Goal: Task Accomplishment & Management: Manage account settings

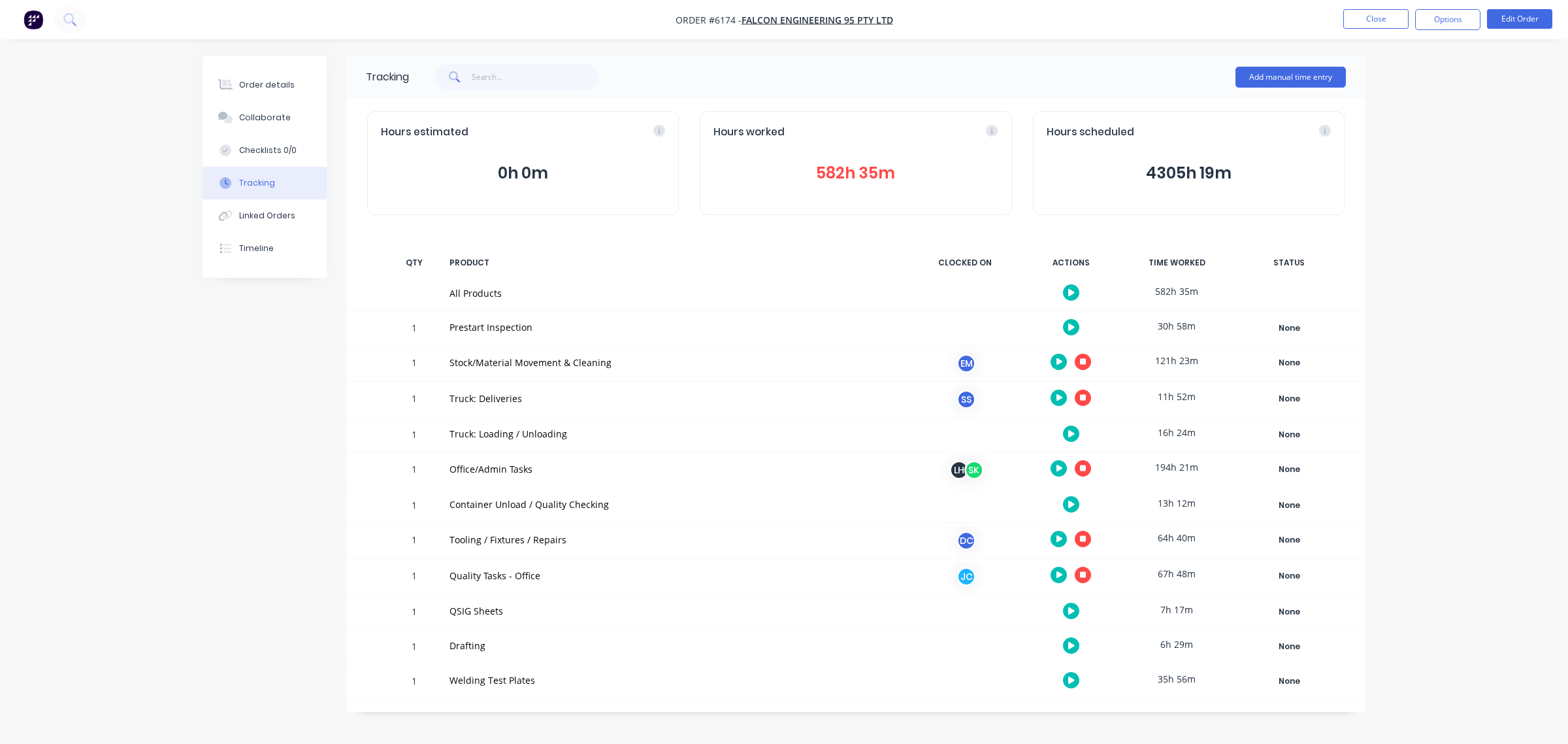
click at [1389, 63] on div "Order details Collaborate Checklists 0/0 Tracking Linked Orders Timeline Order …" at bounding box center [784, 372] width 1568 height 744
click at [1079, 580] on button "button" at bounding box center [1083, 575] width 16 height 16
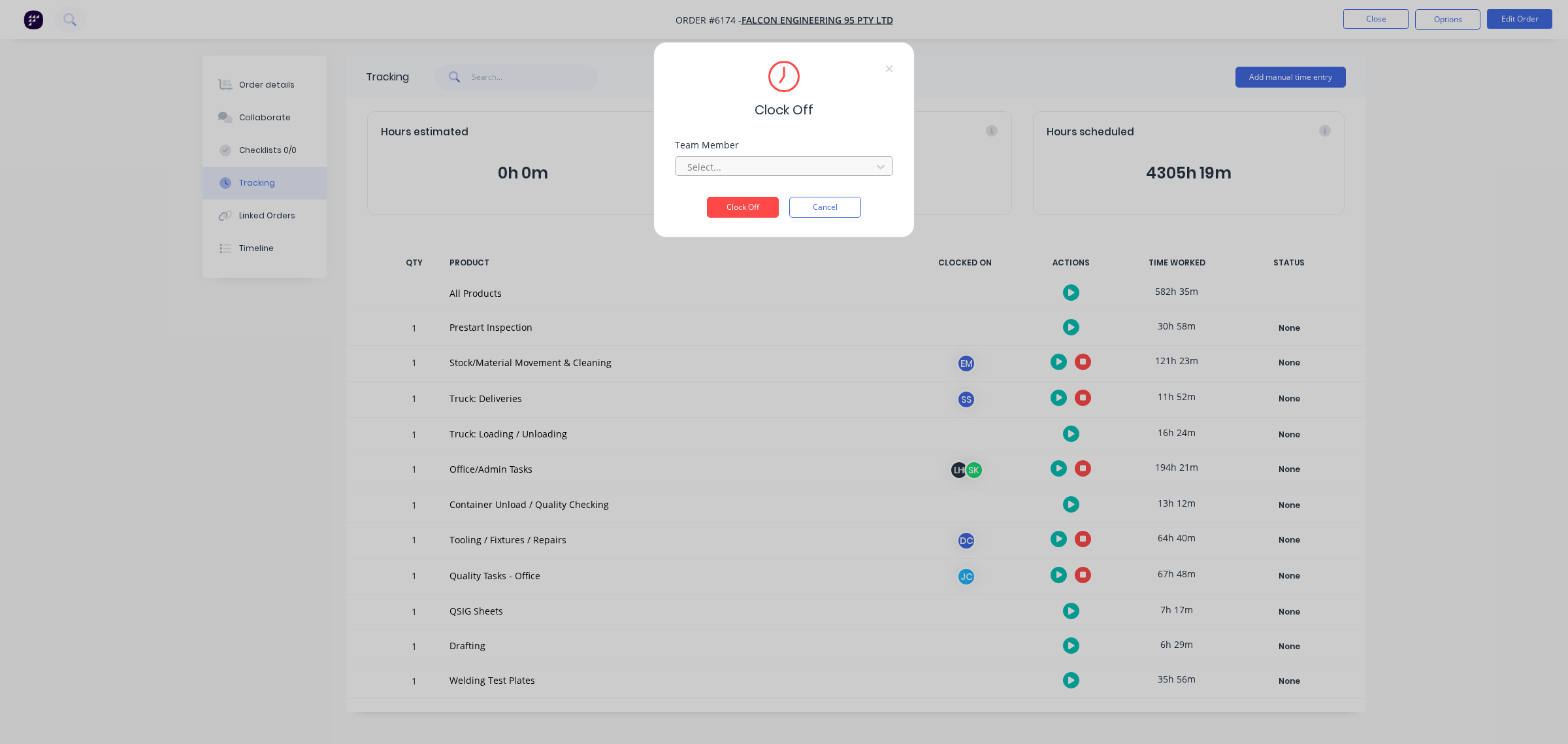
click at [766, 168] on div at bounding box center [775, 167] width 179 height 16
click at [766, 201] on div "[PERSON_NAME] (Quality)" at bounding box center [784, 196] width 218 height 24
click at [746, 212] on button "Clock Off" at bounding box center [743, 207] width 72 height 21
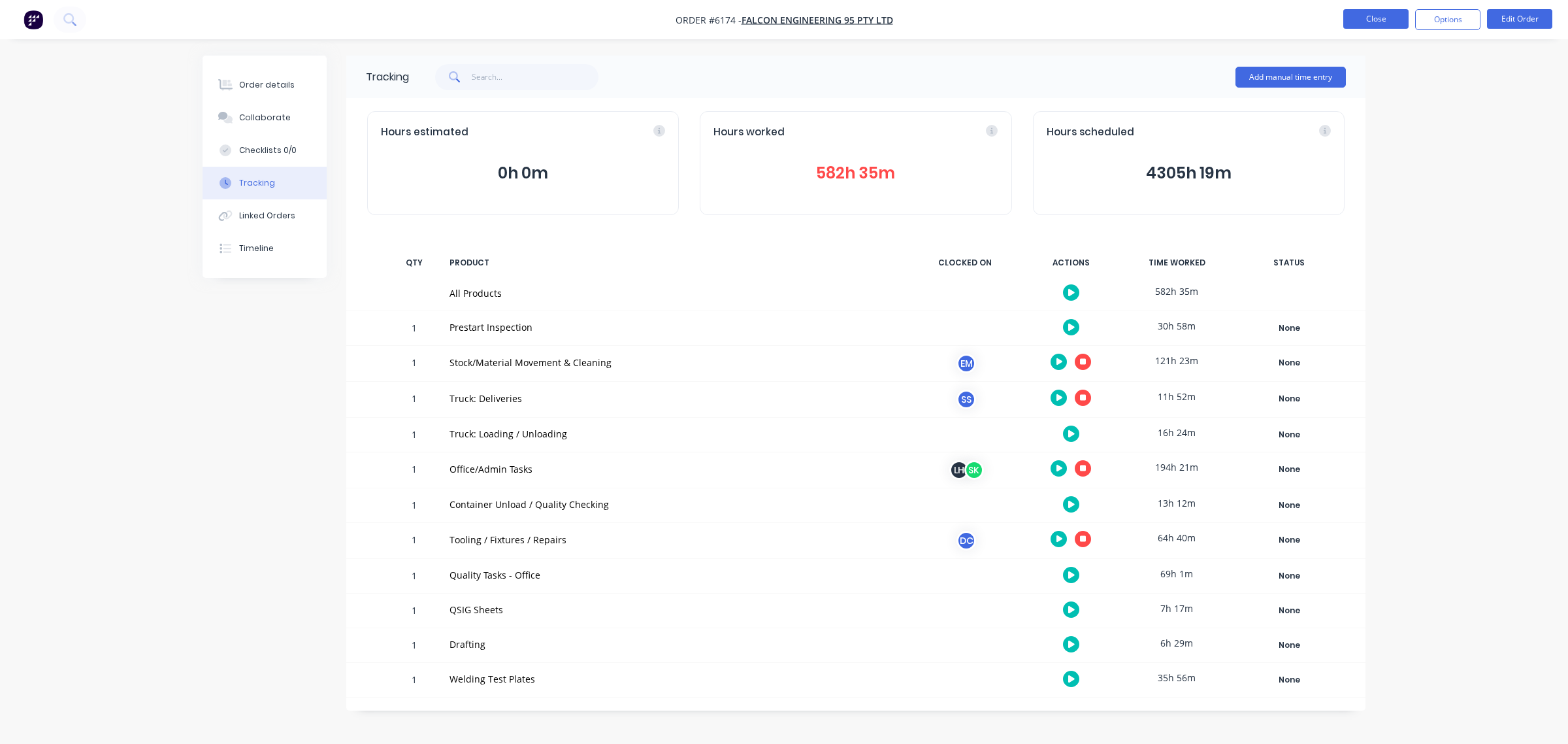
click at [1364, 23] on button "Close" at bounding box center [1376, 19] width 66 height 20
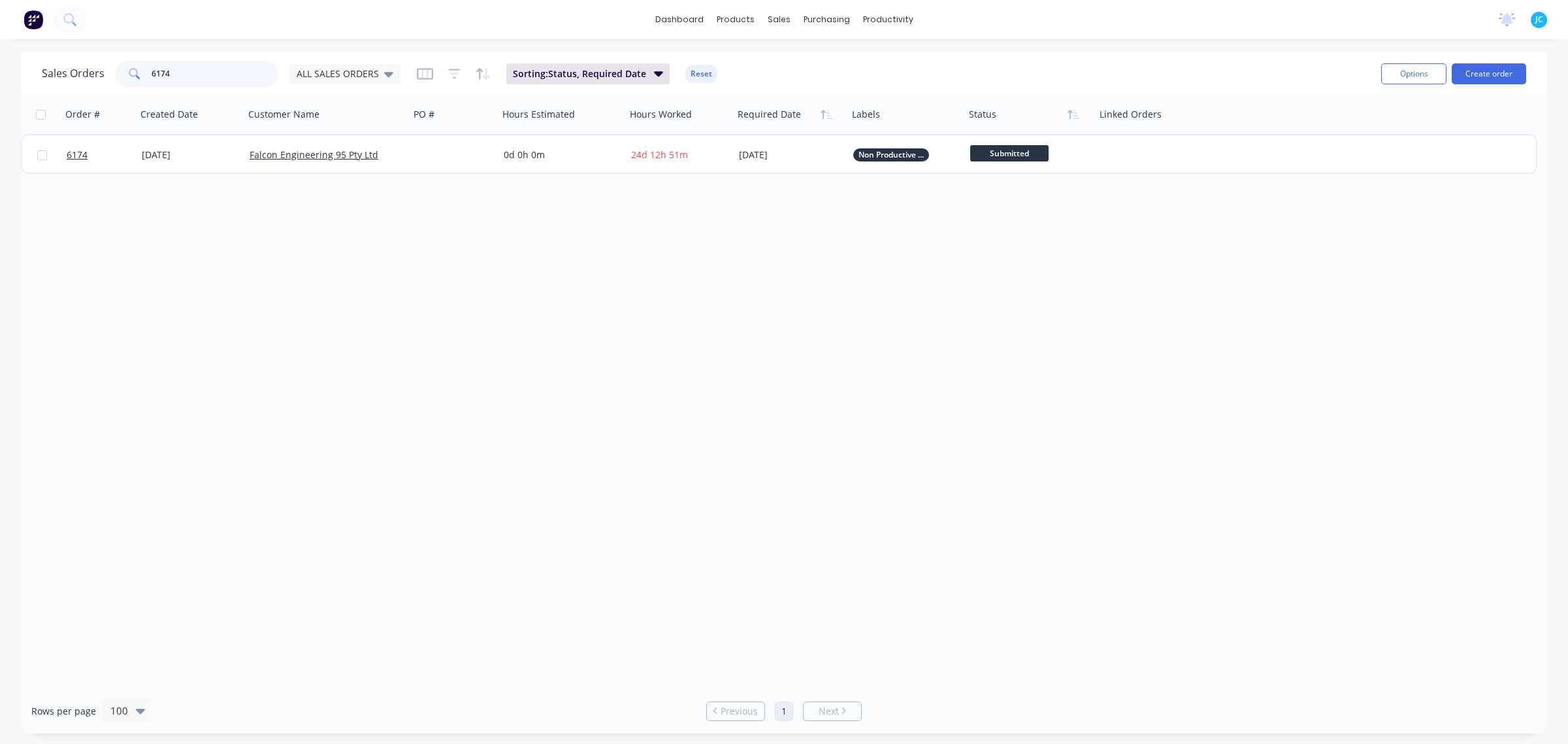
drag, startPoint x: 185, startPoint y: 72, endPoint x: 112, endPoint y: 78, distance: 73.2
click at [112, 78] on div "Sales Orders 6174 ALL SALES ORDERS" at bounding box center [221, 74] width 360 height 26
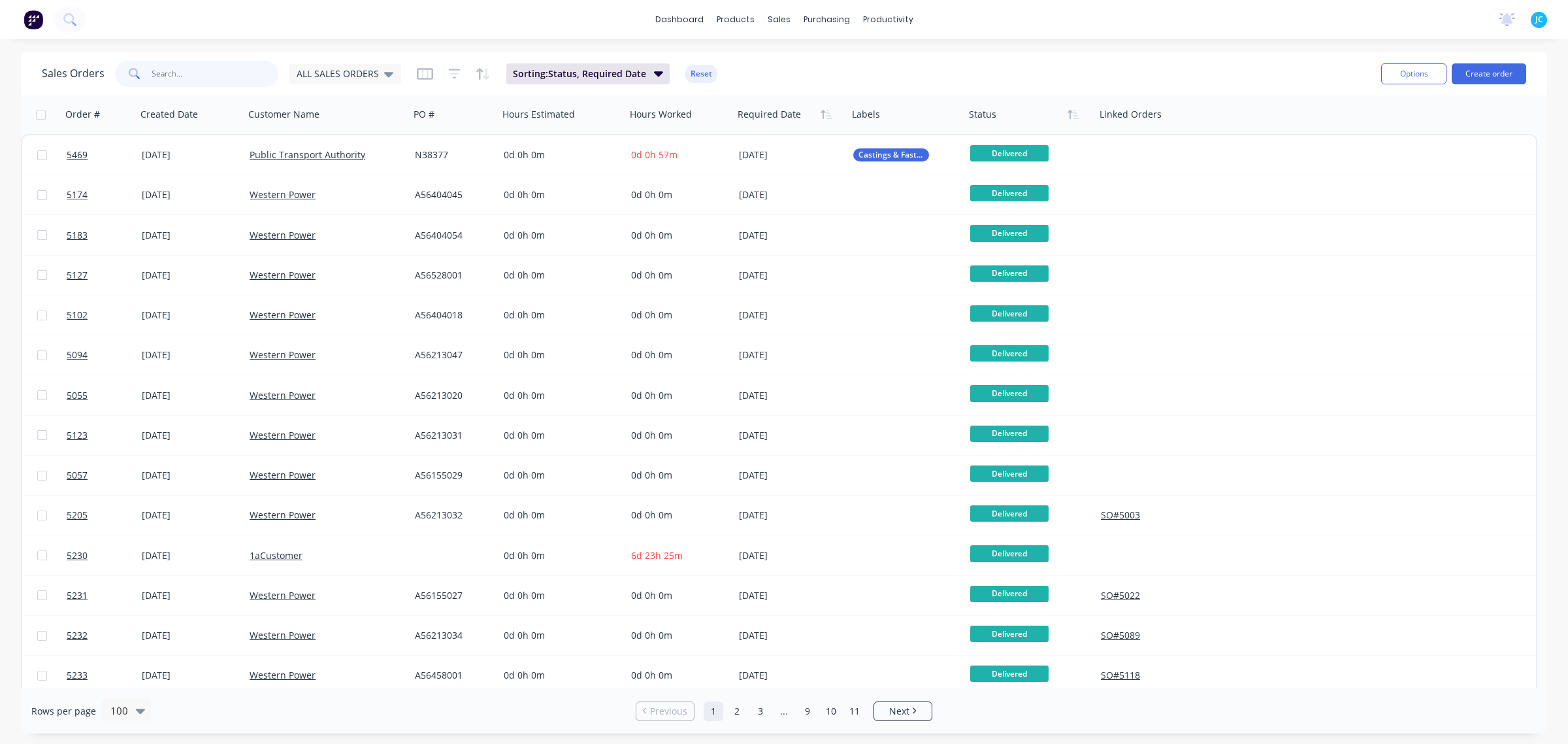
click at [224, 72] on input "text" at bounding box center [215, 74] width 128 height 26
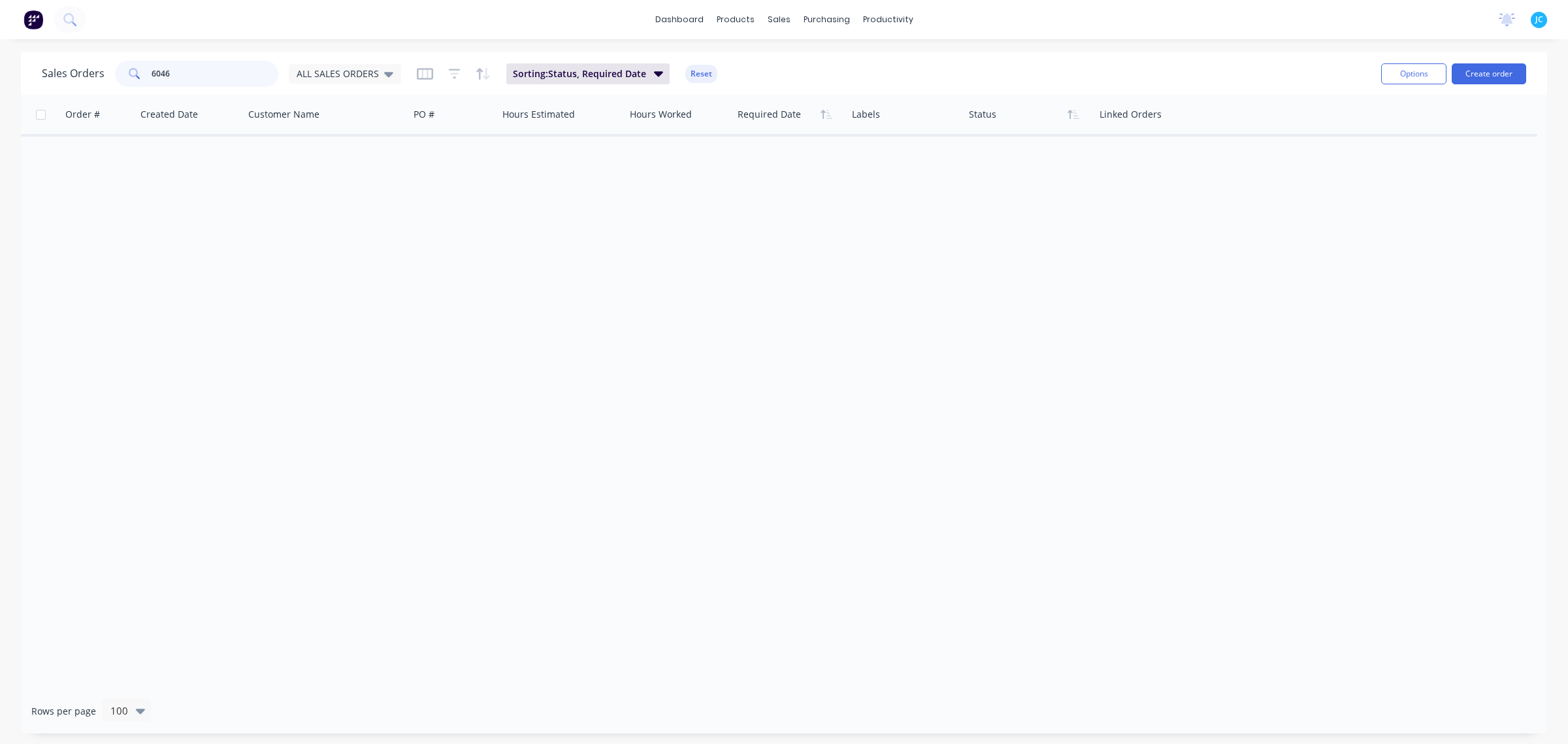
type input "6046"
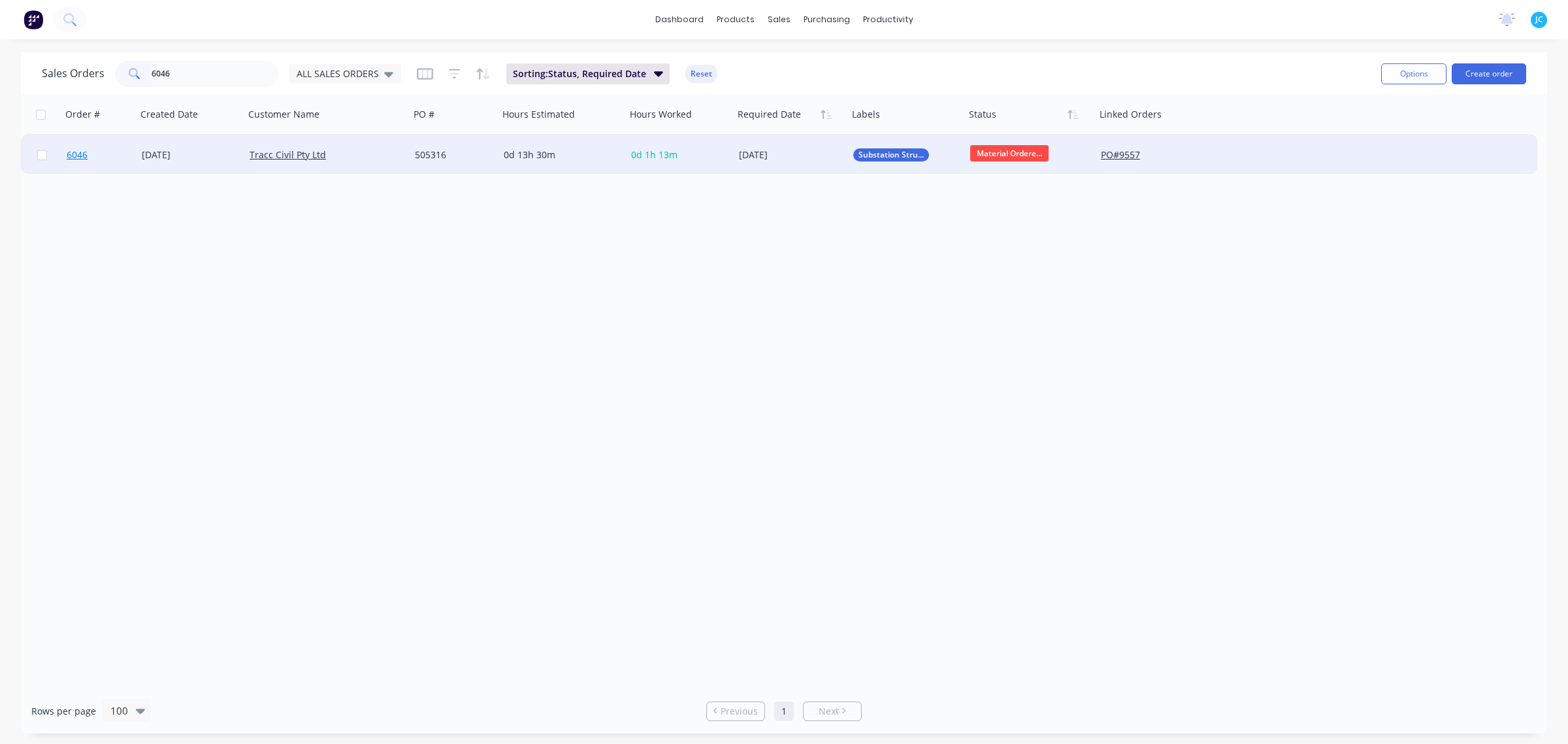
click at [99, 152] on link "6046" at bounding box center [104, 155] width 75 height 39
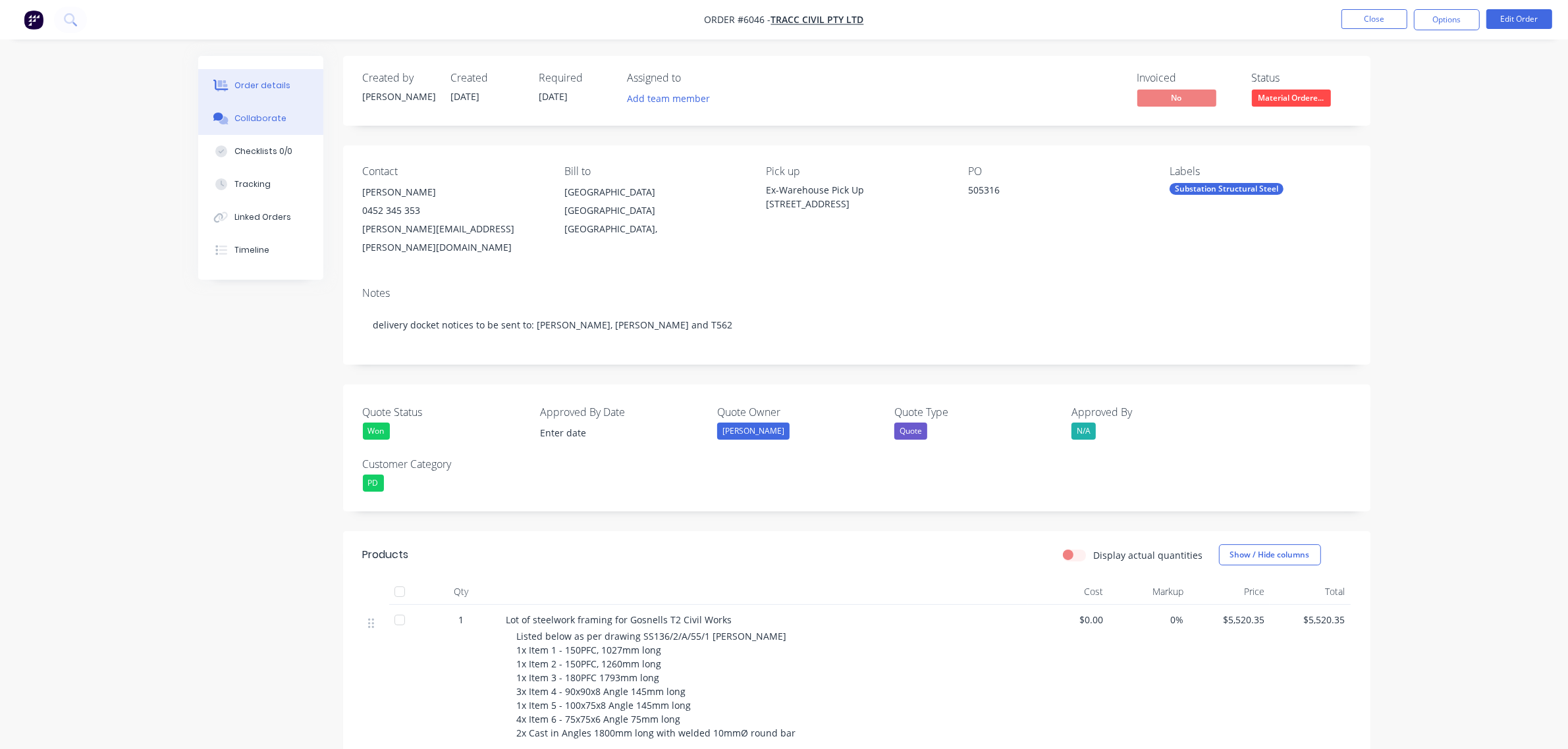
click at [260, 114] on div "Collaborate" at bounding box center [260, 118] width 52 height 12
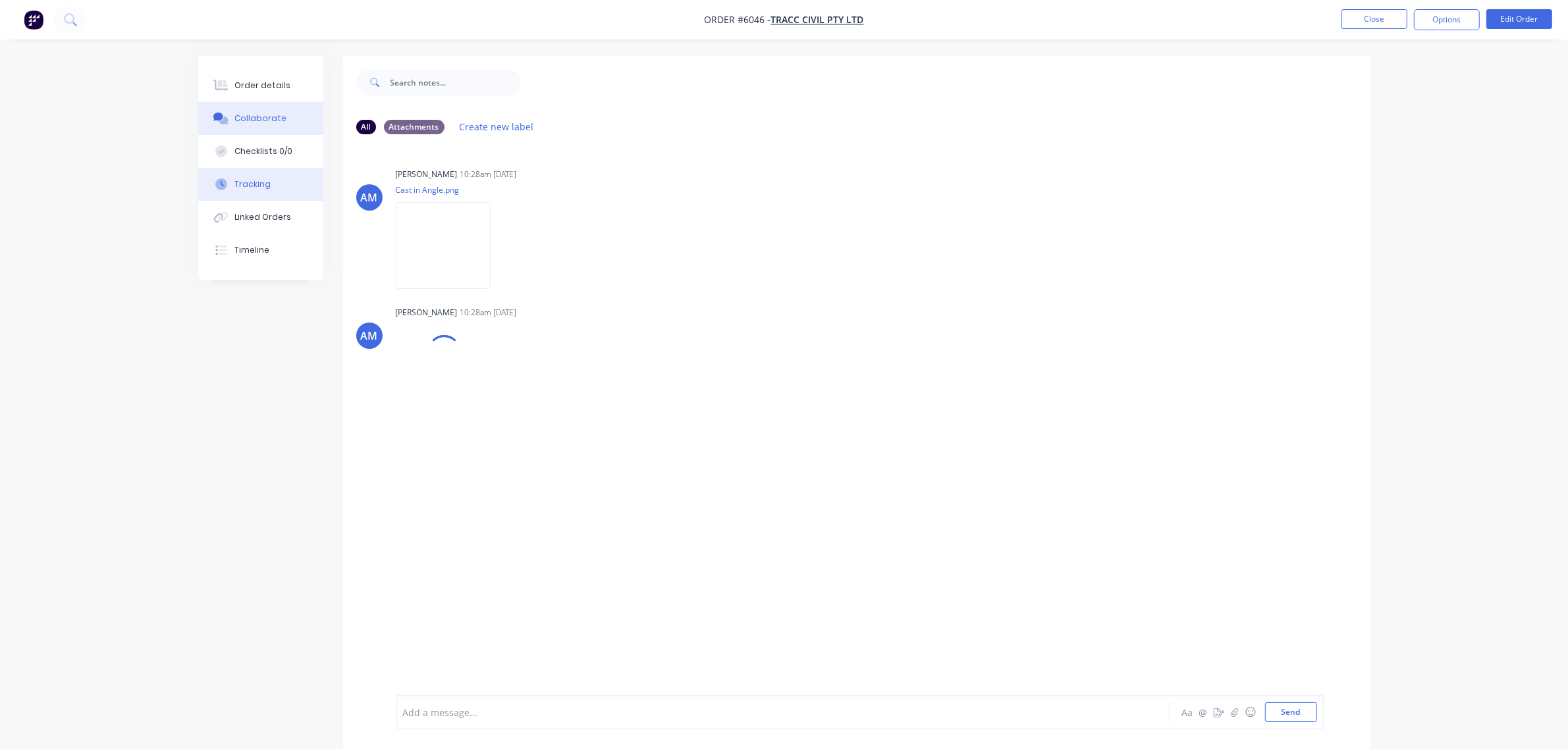
click at [243, 188] on div "Tracking" at bounding box center [252, 184] width 36 height 12
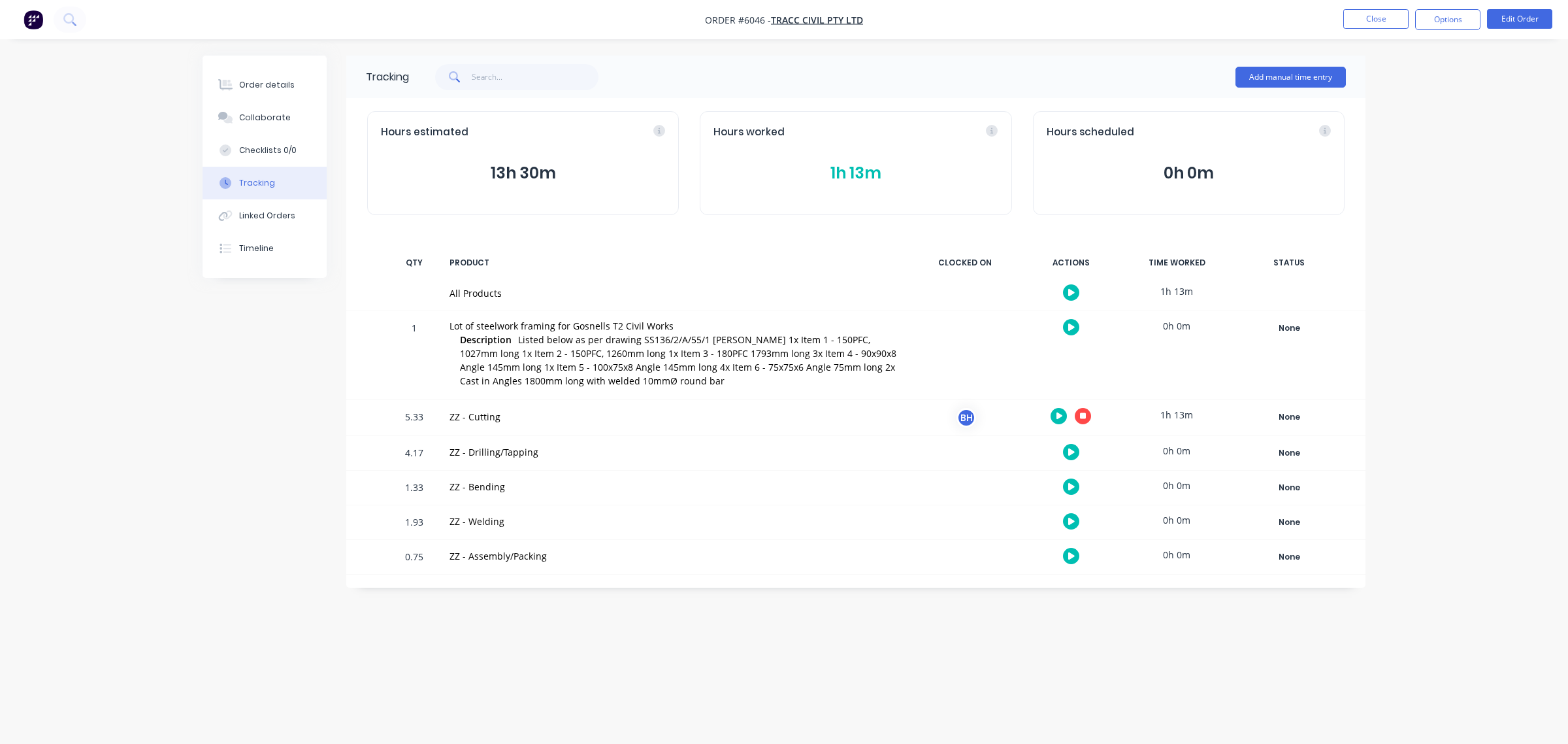
click at [1072, 290] on icon "button" at bounding box center [1071, 293] width 7 height 9
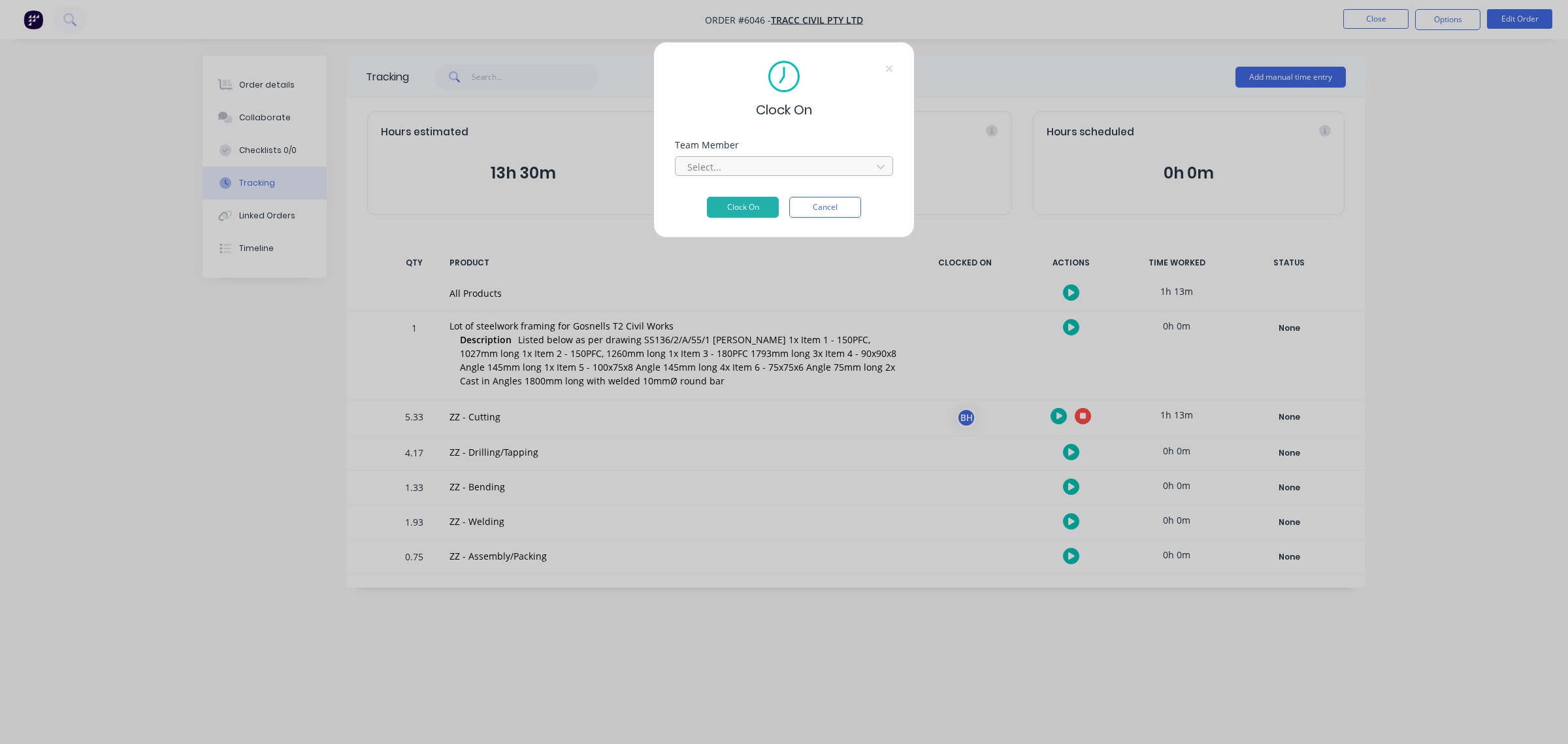
click at [799, 159] on div at bounding box center [775, 167] width 179 height 16
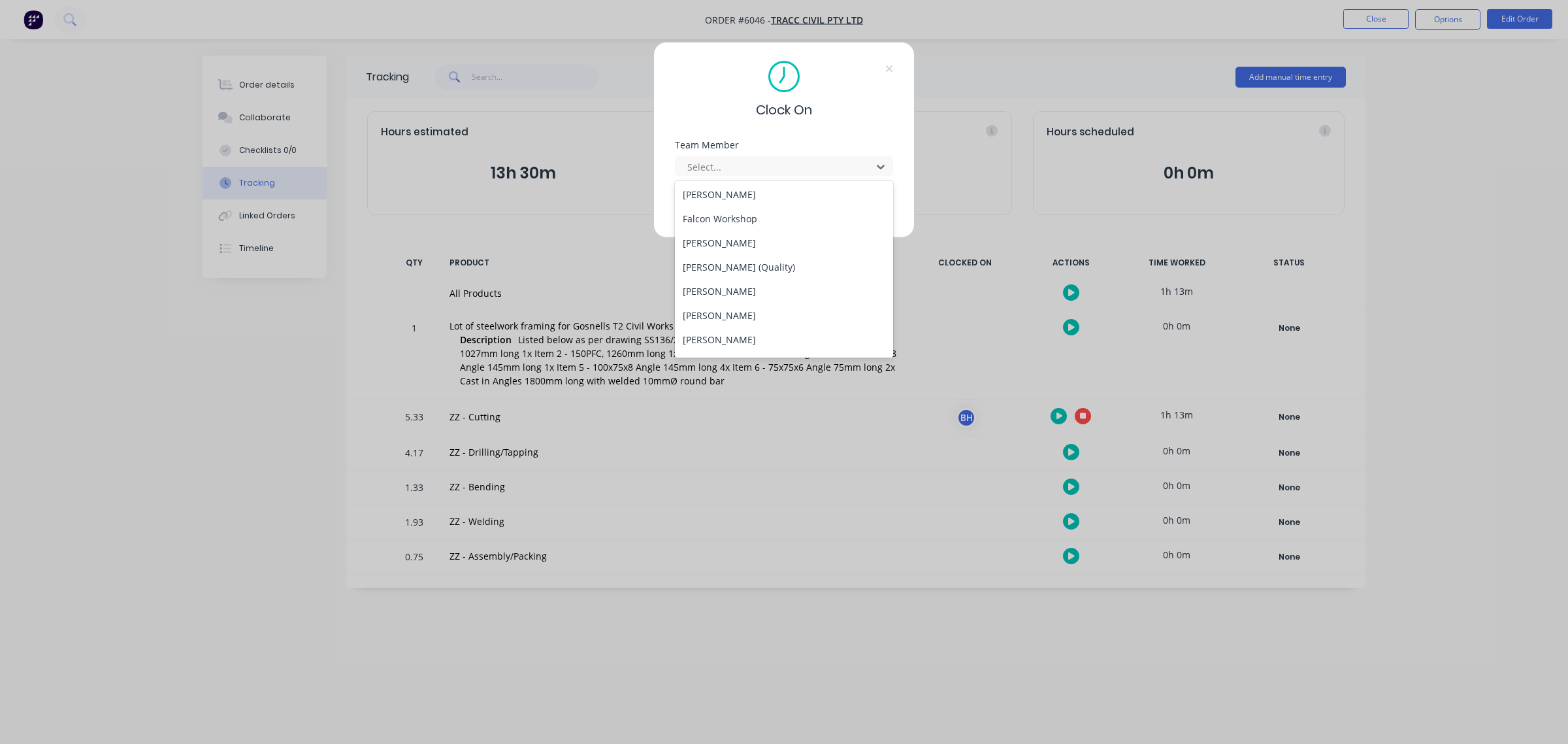
scroll to position [327, 0]
click at [776, 278] on div "[PERSON_NAME] (Quality)" at bounding box center [784, 280] width 218 height 24
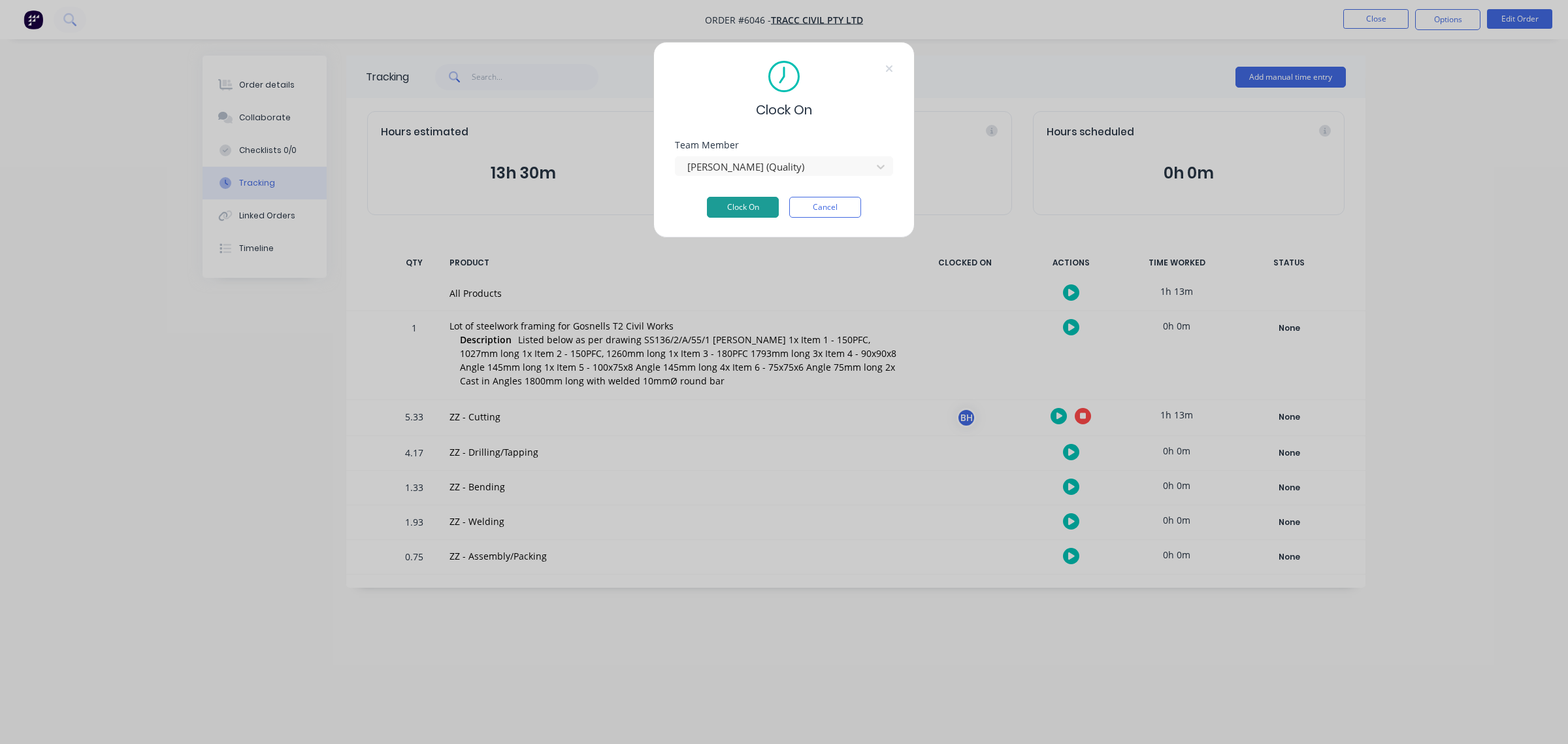
click at [752, 210] on button "Clock On" at bounding box center [743, 207] width 72 height 21
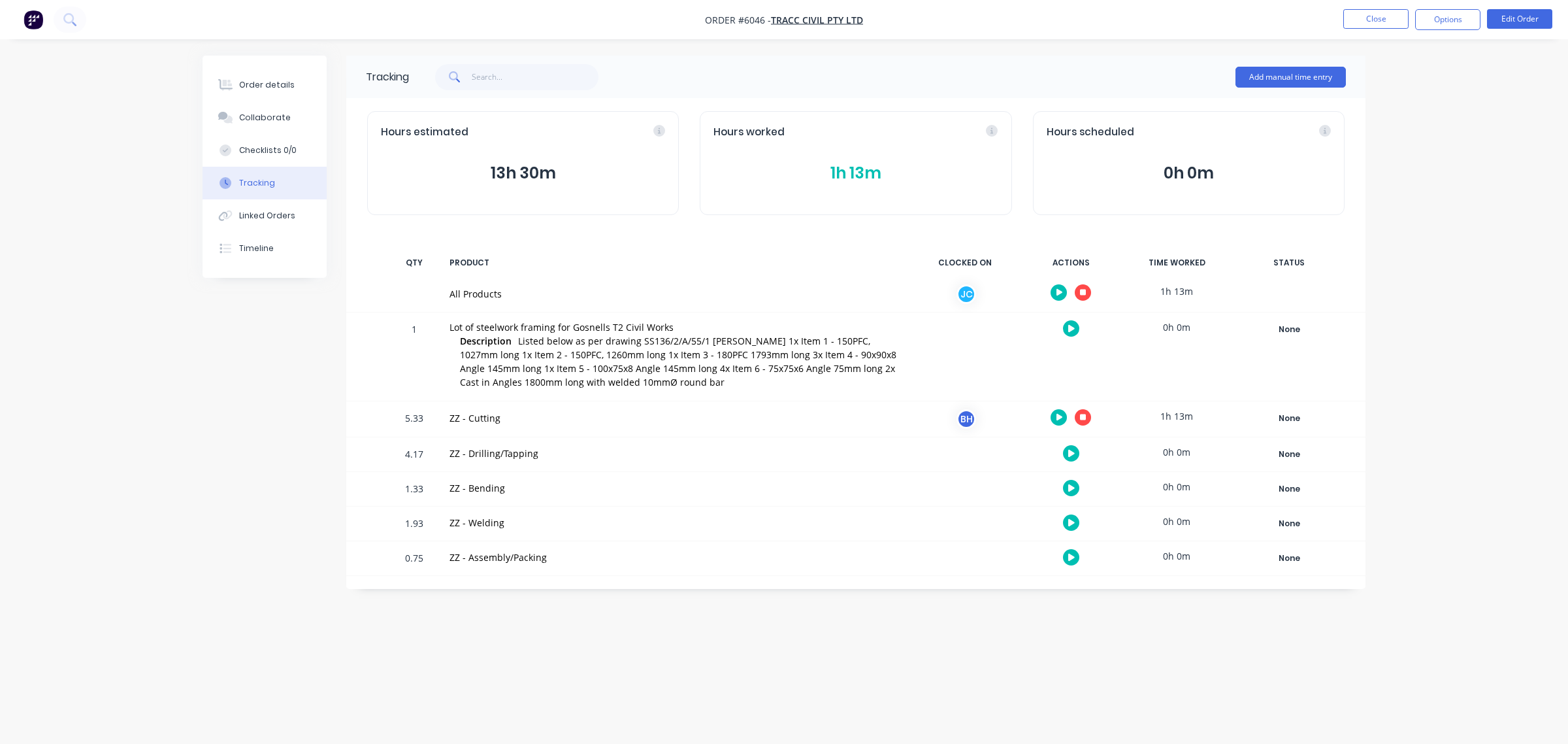
click at [984, 635] on div "Tracking Add manual time entry Hours estimated 13h 30m Hours worked 1h 13m Hour…" at bounding box center [784, 347] width 1163 height 583
click at [286, 77] on button "Order details" at bounding box center [265, 85] width 124 height 33
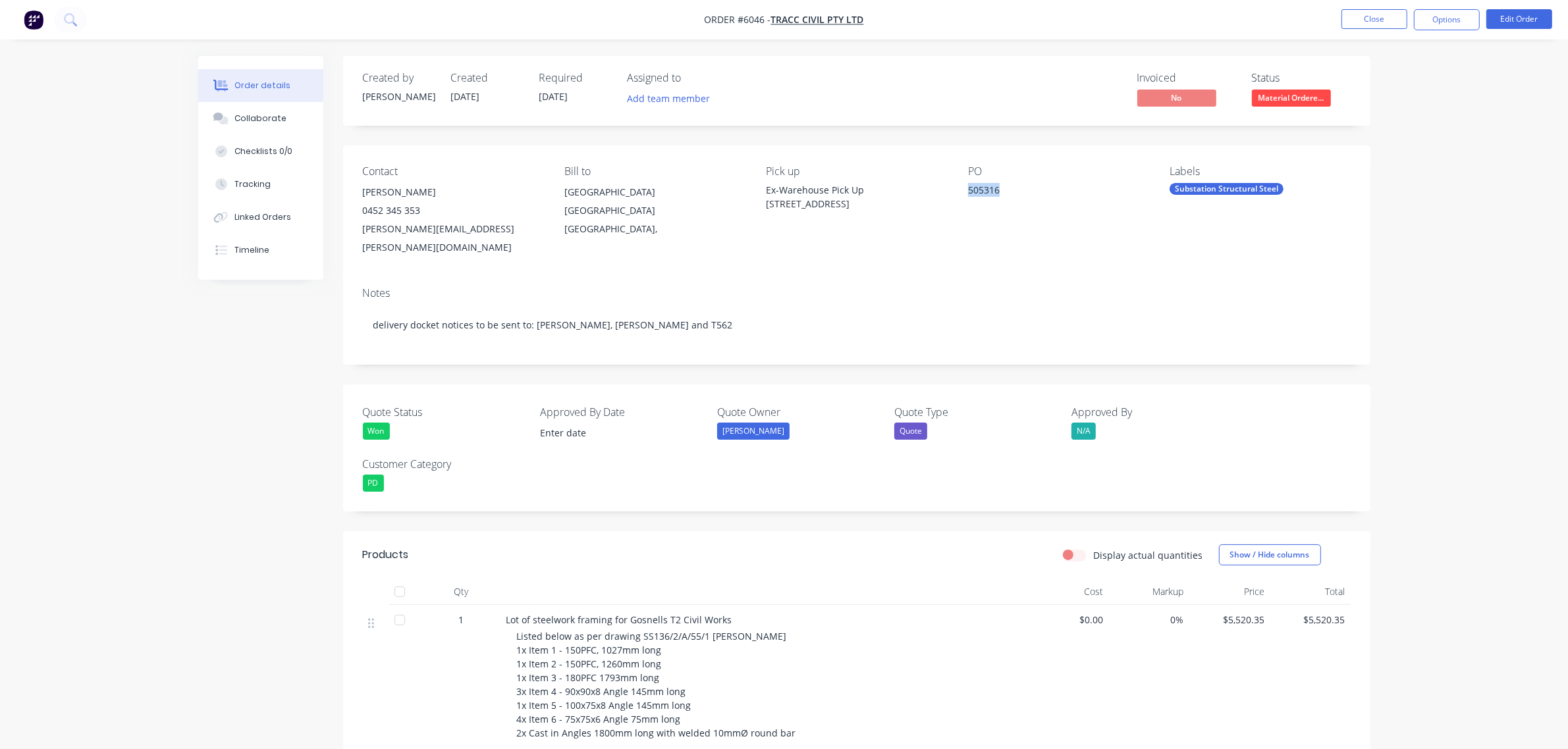
drag, startPoint x: 1010, startPoint y: 198, endPoint x: 970, endPoint y: 190, distance: 40.8
click at [970, 190] on div "505316" at bounding box center [1050, 192] width 165 height 18
copy div "505316"
click at [264, 184] on div "Tracking" at bounding box center [252, 184] width 36 height 12
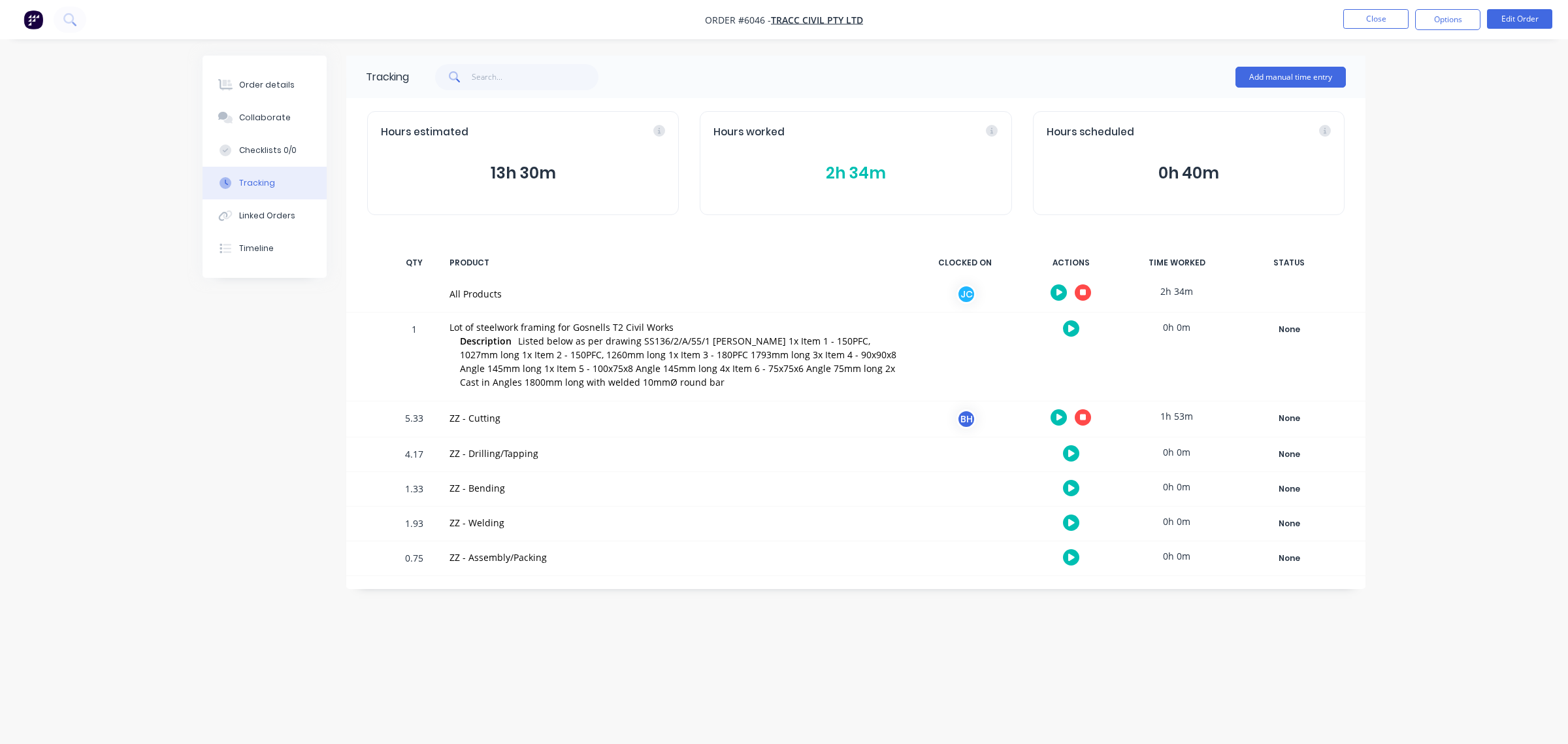
click at [1083, 421] on icon "button" at bounding box center [1083, 418] width 7 height 9
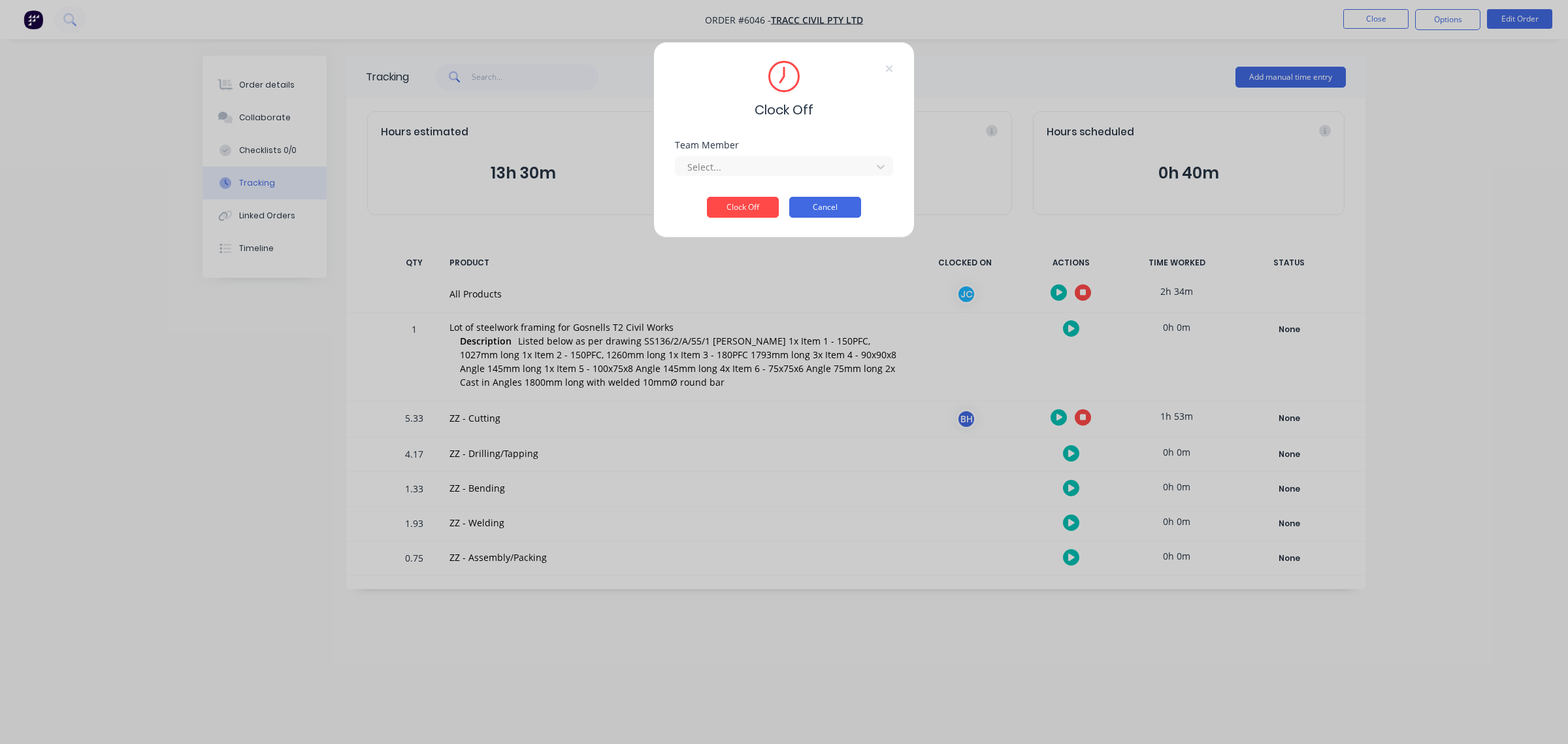
click at [828, 207] on button "Cancel" at bounding box center [825, 207] width 72 height 21
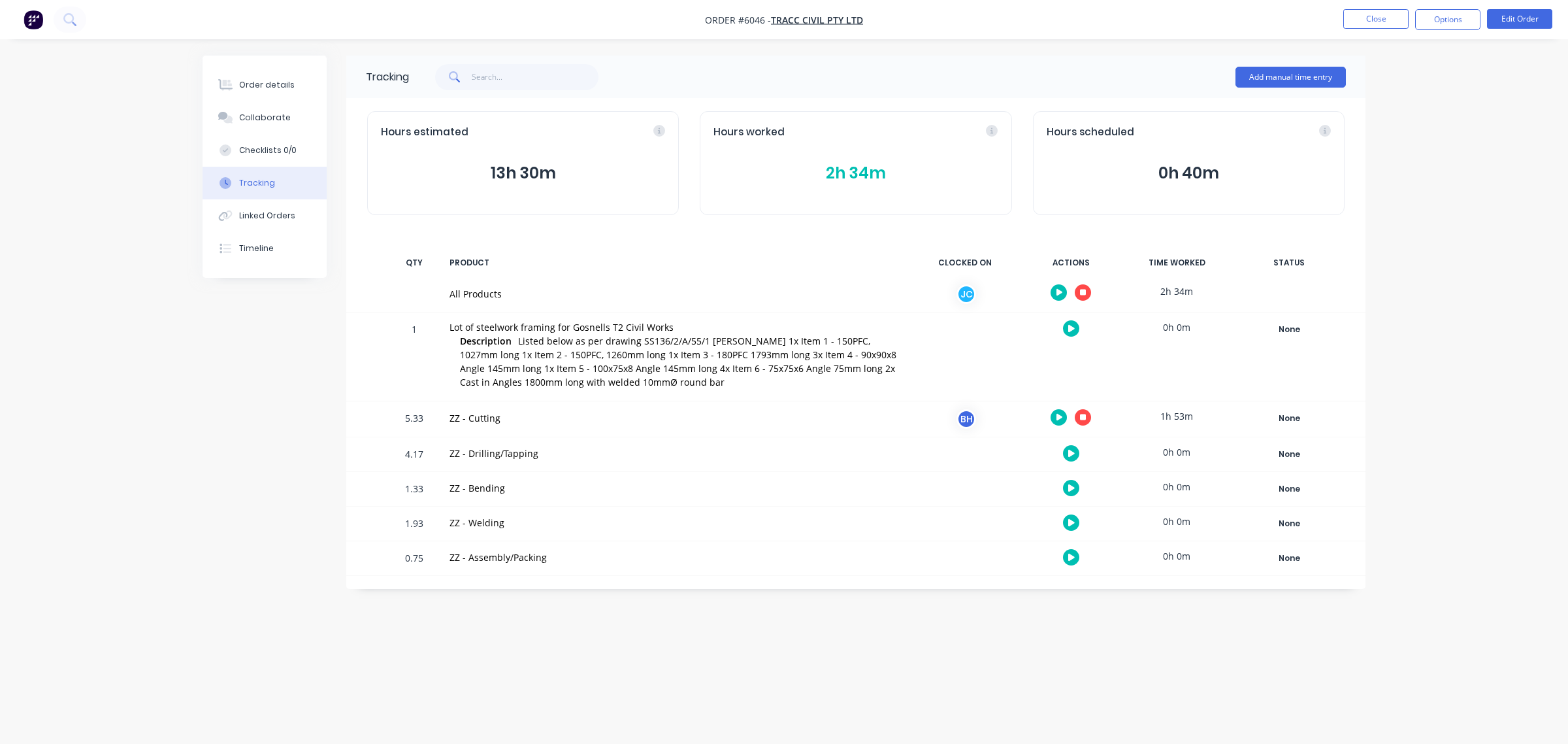
click at [1081, 291] on icon "button" at bounding box center [1083, 292] width 7 height 7
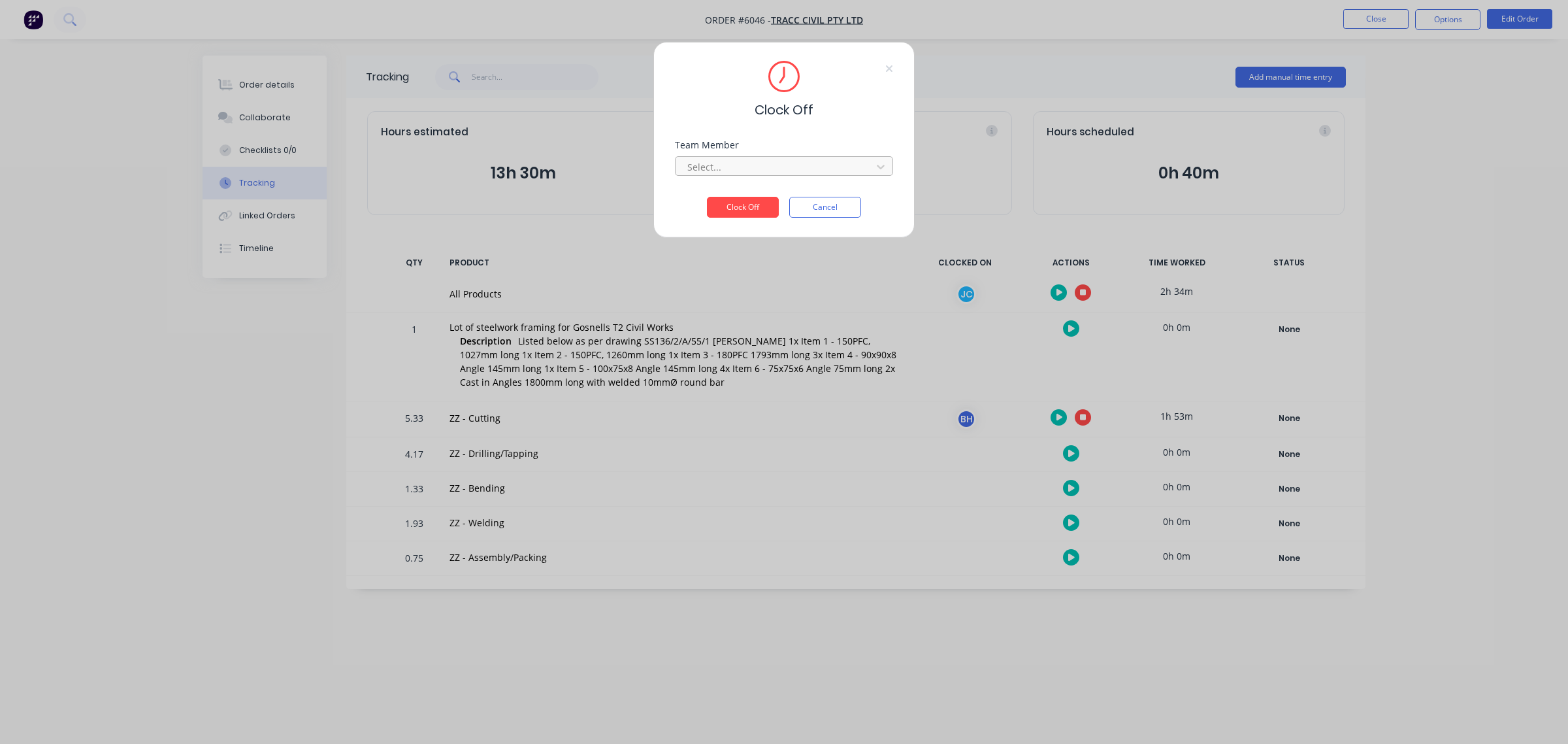
click at [749, 164] on div at bounding box center [775, 167] width 179 height 16
click at [749, 191] on div "[PERSON_NAME] (Quality)" at bounding box center [784, 196] width 218 height 24
click at [746, 206] on button "Clock Off" at bounding box center [743, 207] width 72 height 21
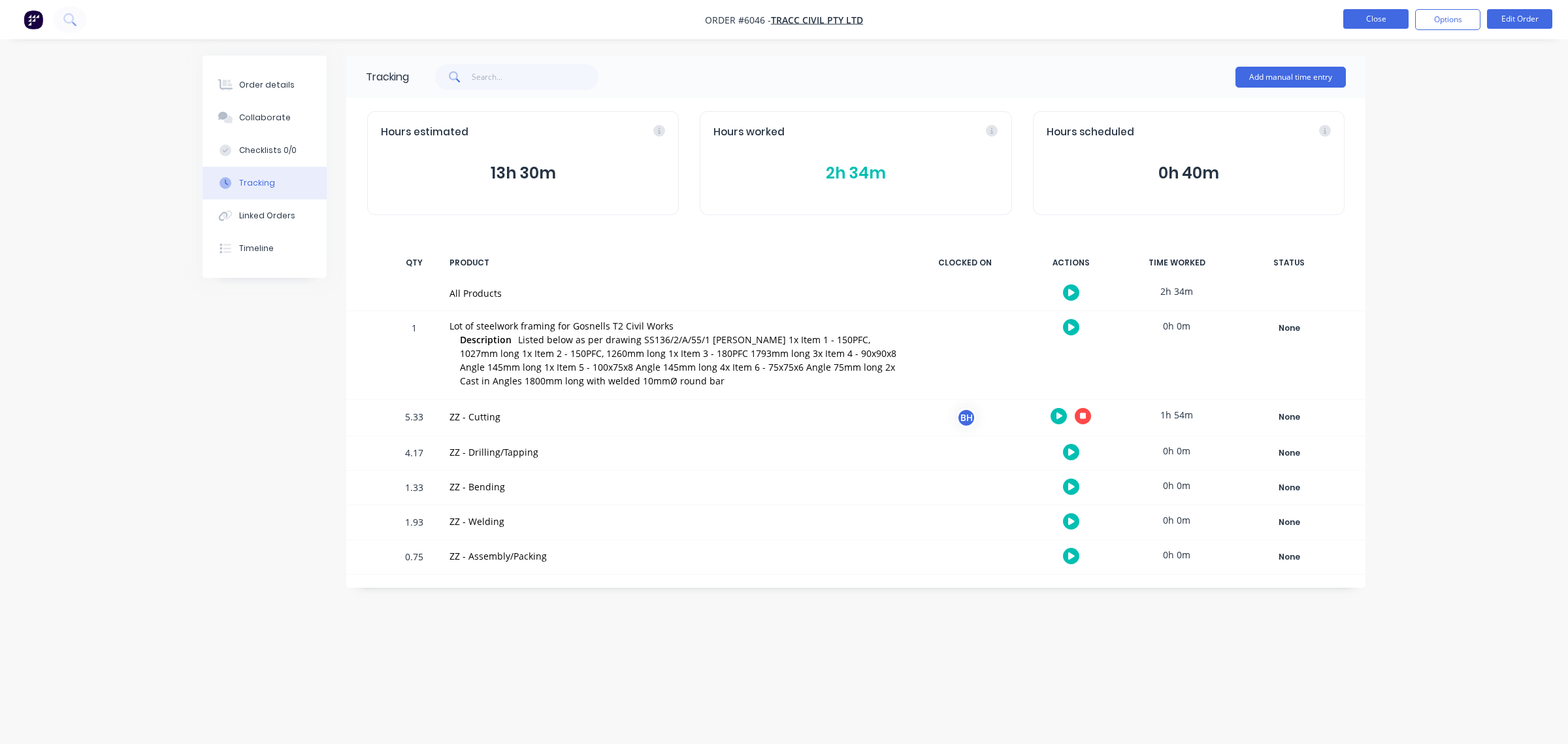
click at [1391, 22] on button "Close" at bounding box center [1376, 19] width 66 height 20
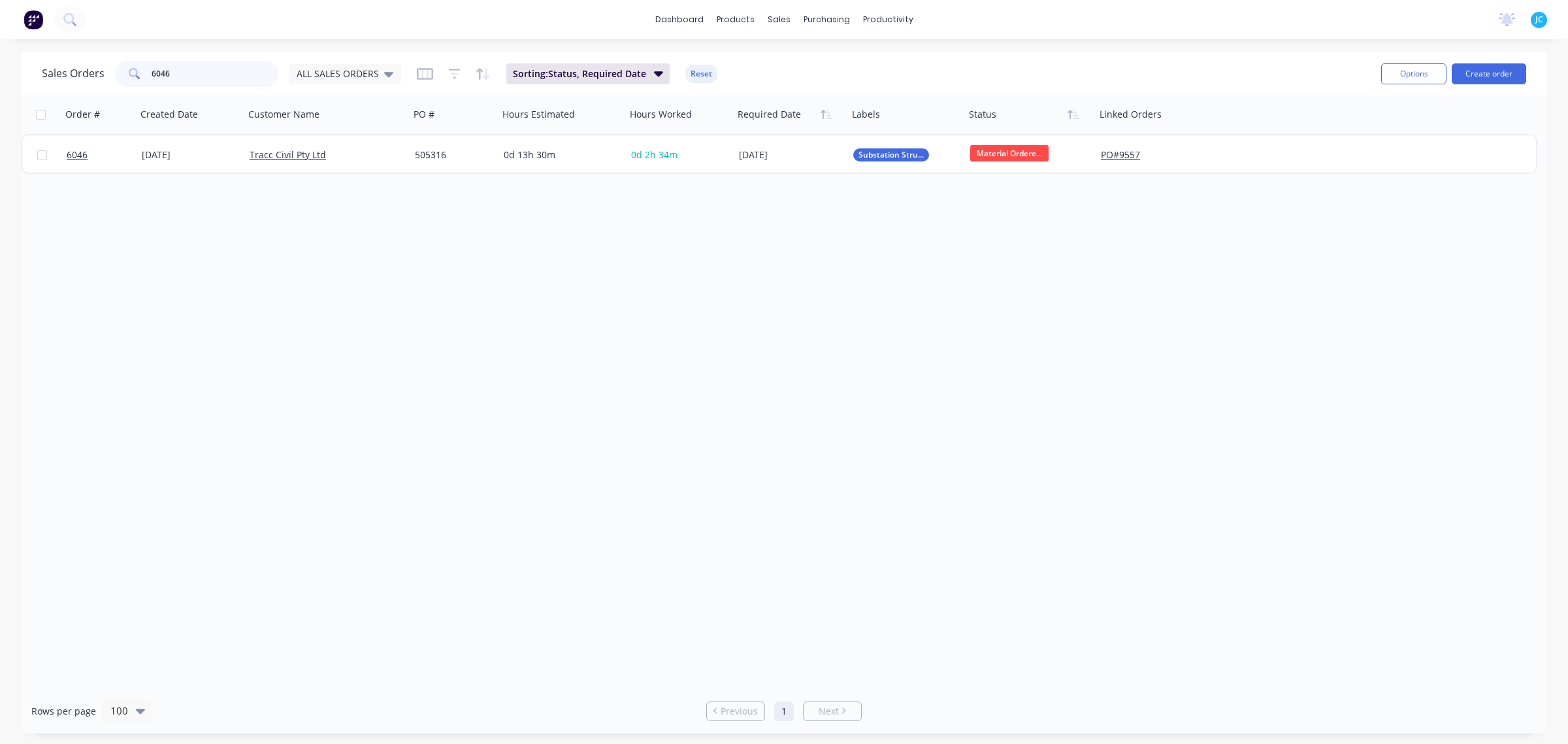
drag, startPoint x: 203, startPoint y: 79, endPoint x: 99, endPoint y: 71, distance: 104.3
click at [99, 71] on div "Sales Orders 6046 ALL SALES ORDERS" at bounding box center [221, 74] width 360 height 26
type input "5532"
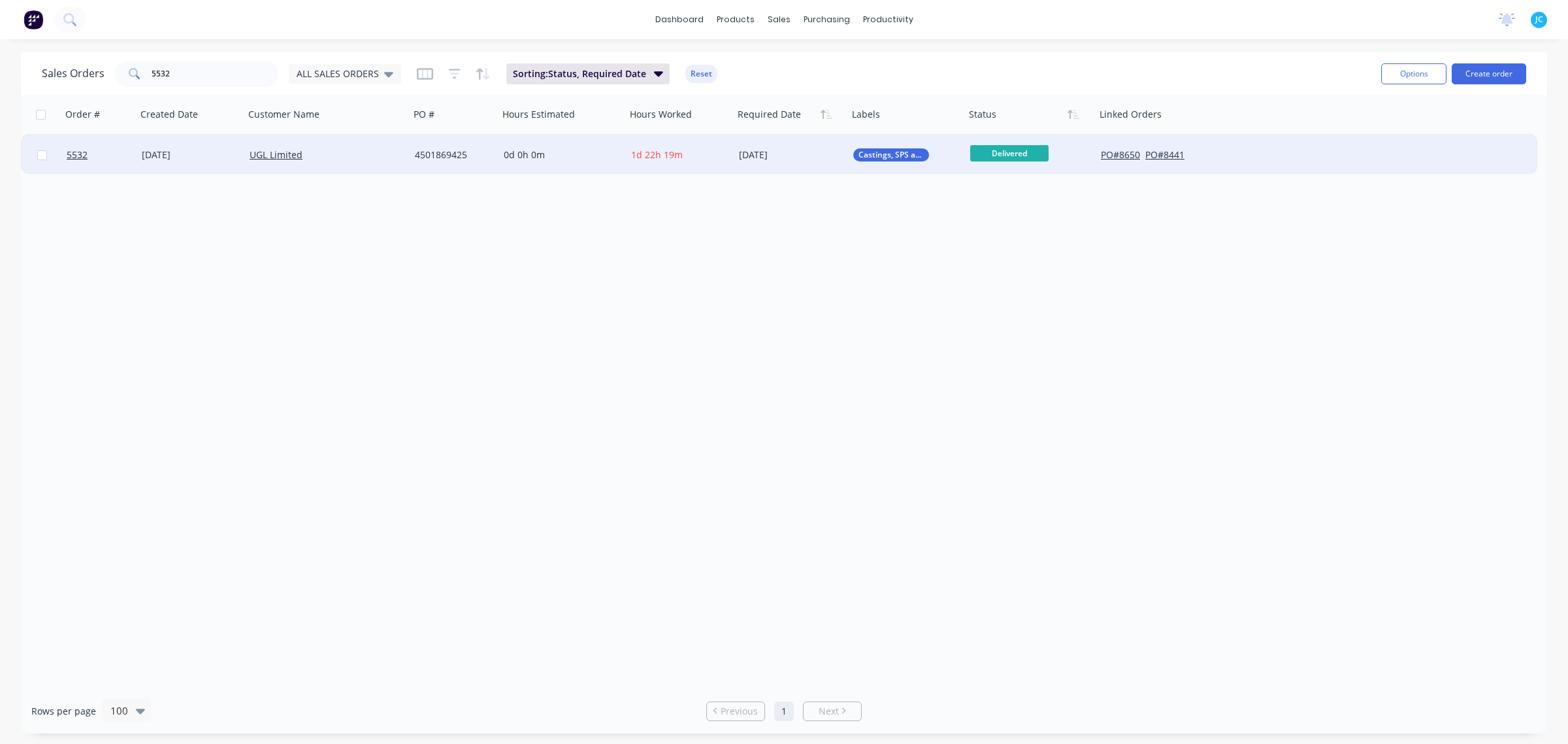
click at [220, 148] on div "[DATE]" at bounding box center [190, 155] width 97 height 13
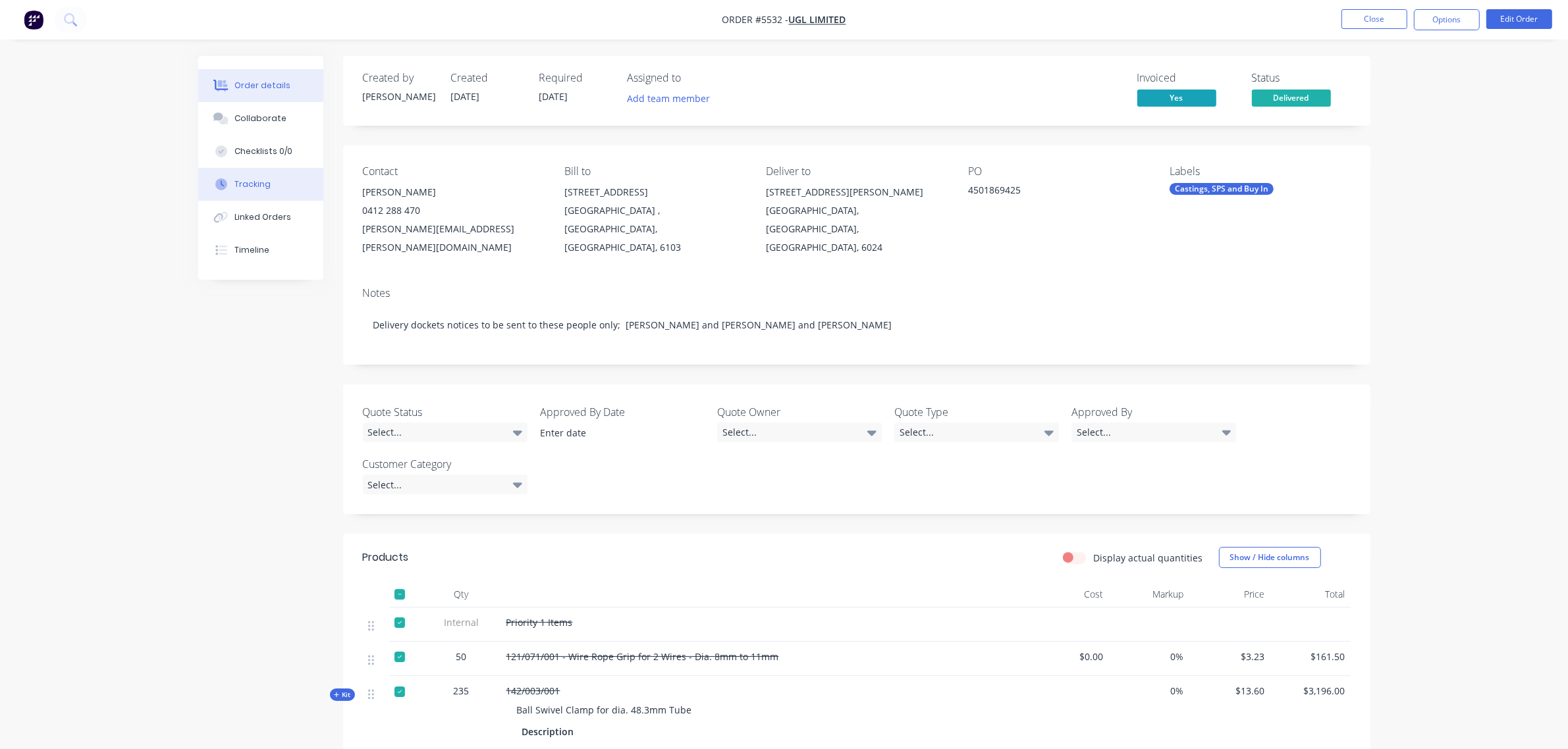
click at [272, 185] on button "Tracking" at bounding box center [261, 184] width 125 height 33
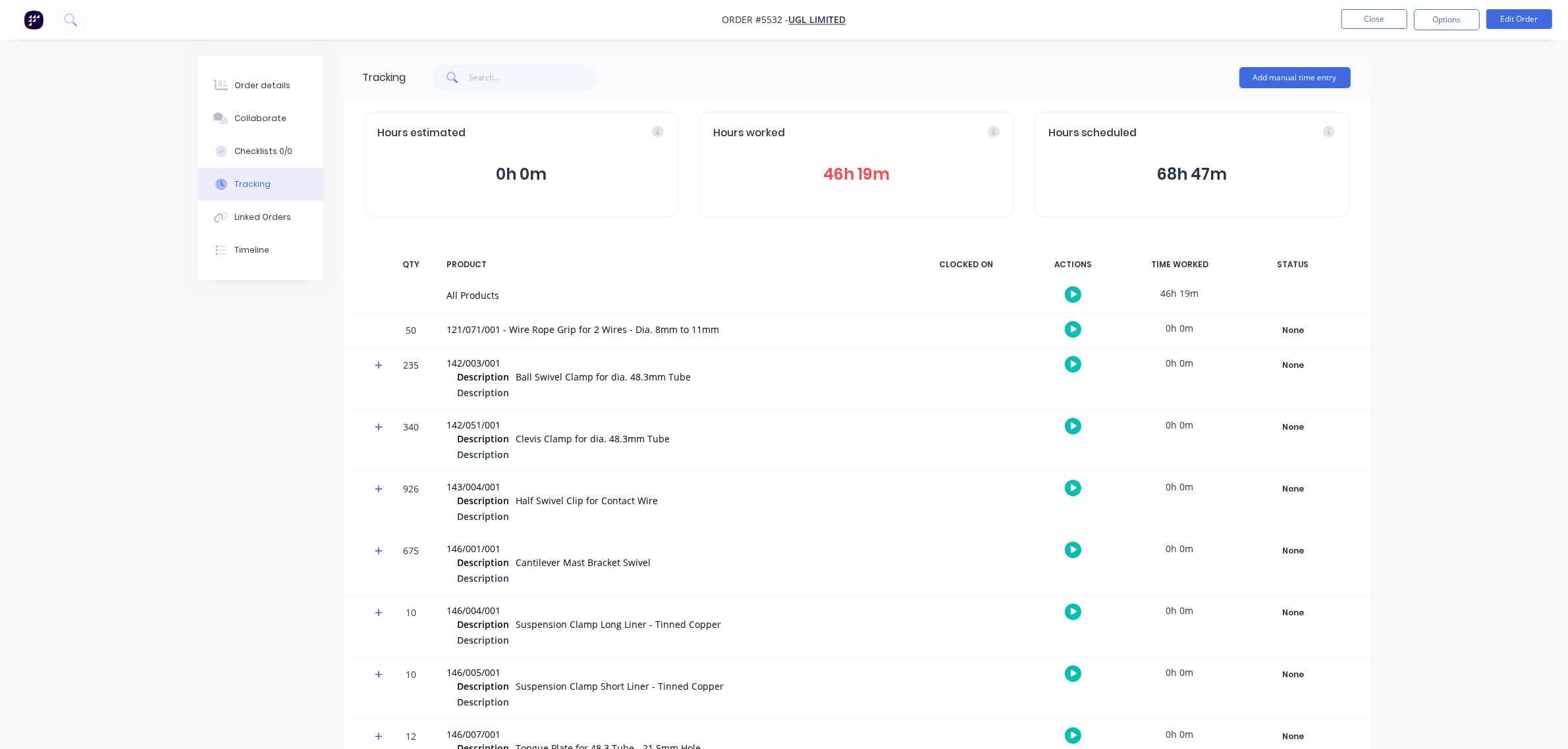
click at [1078, 295] on button "button" at bounding box center [1073, 295] width 16 height 16
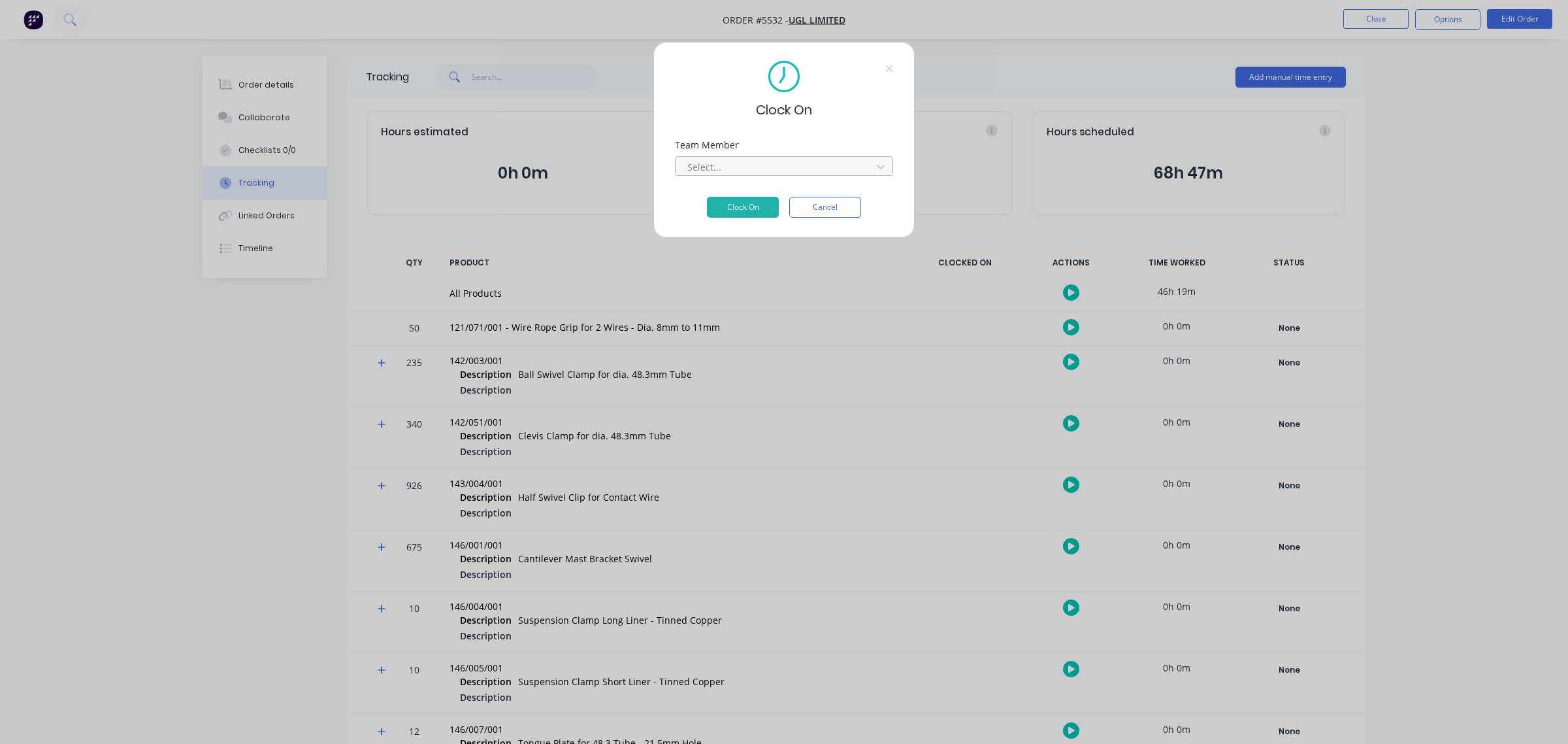
click at [761, 161] on div at bounding box center [775, 167] width 179 height 16
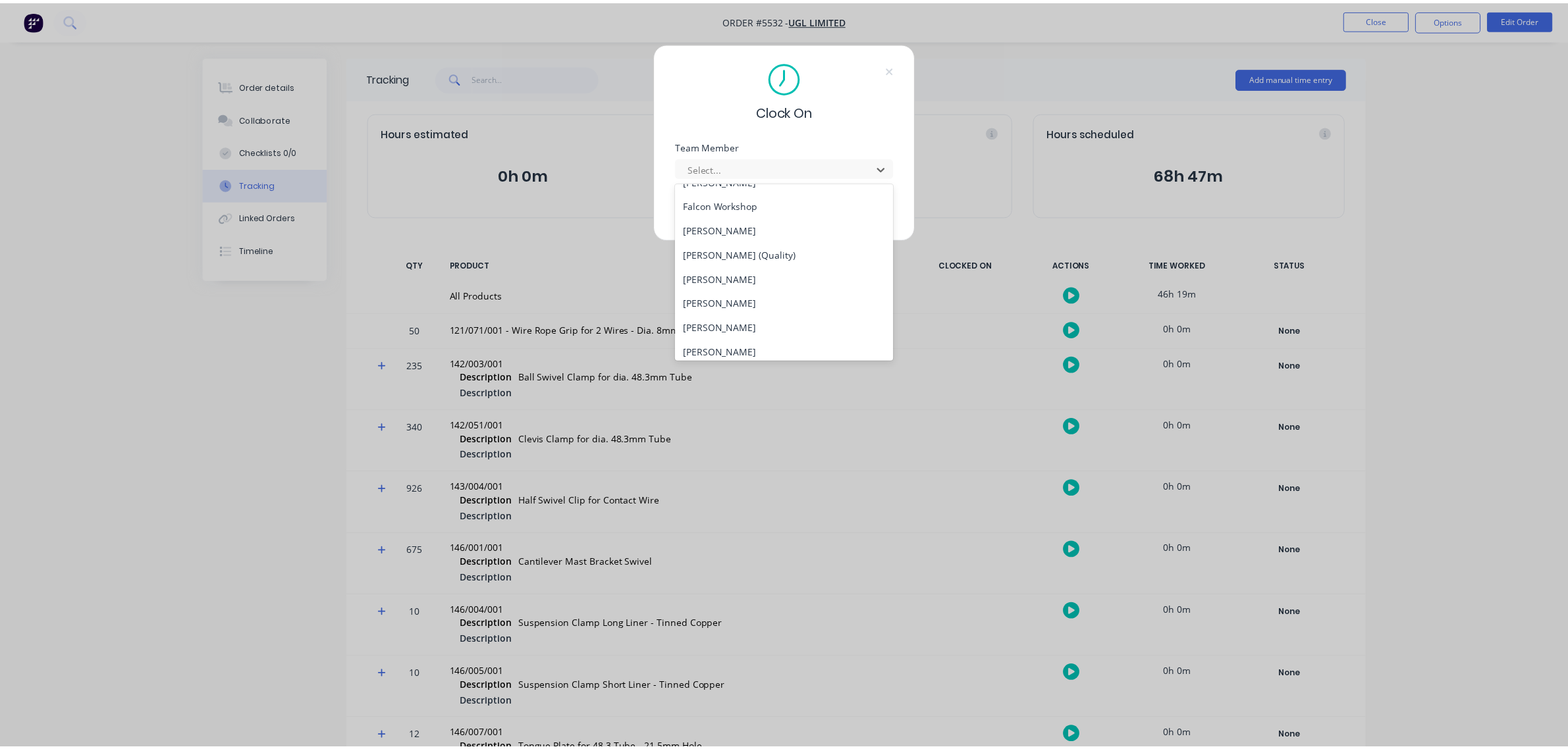
scroll to position [329, 0]
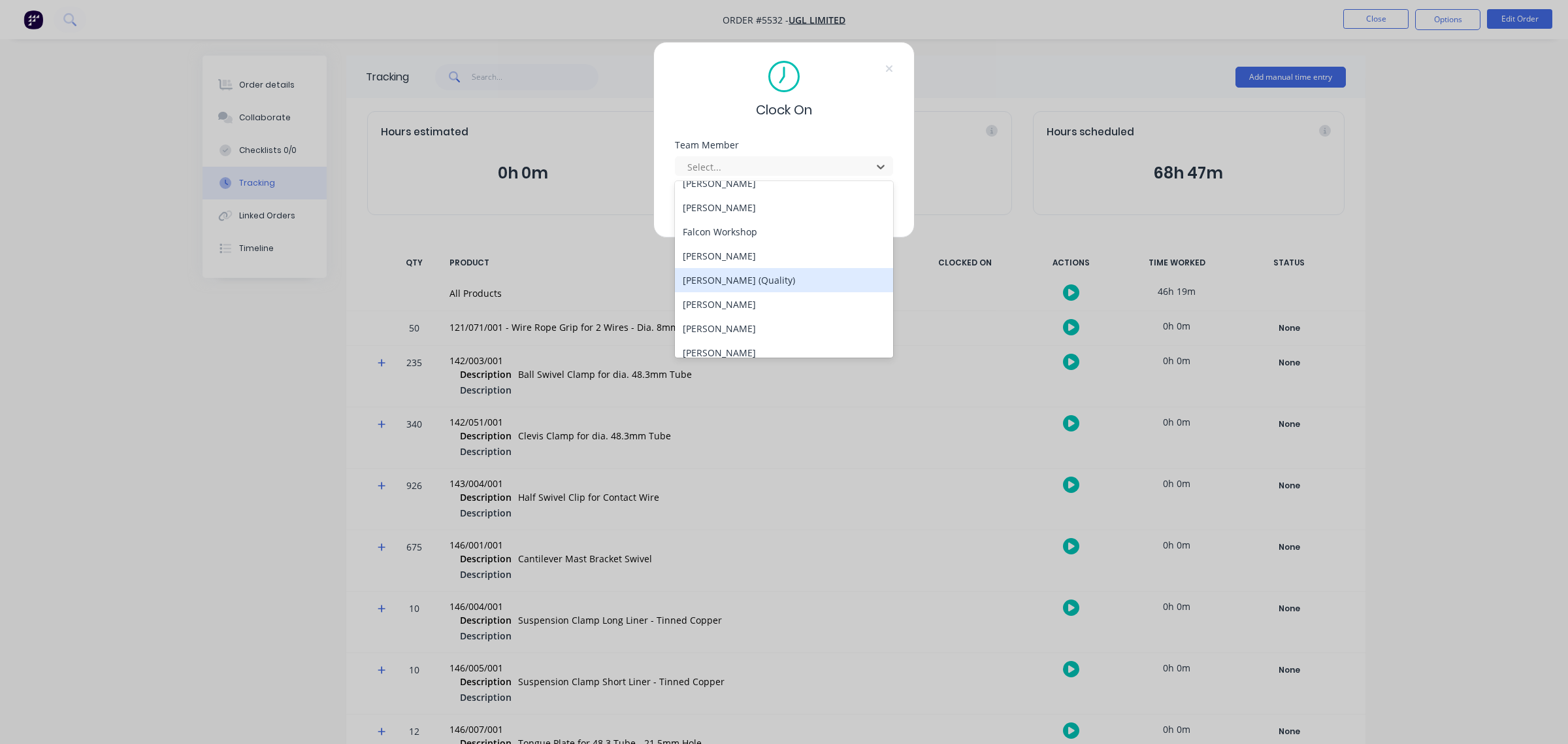
click at [742, 285] on div "[PERSON_NAME] (Quality)" at bounding box center [784, 280] width 218 height 24
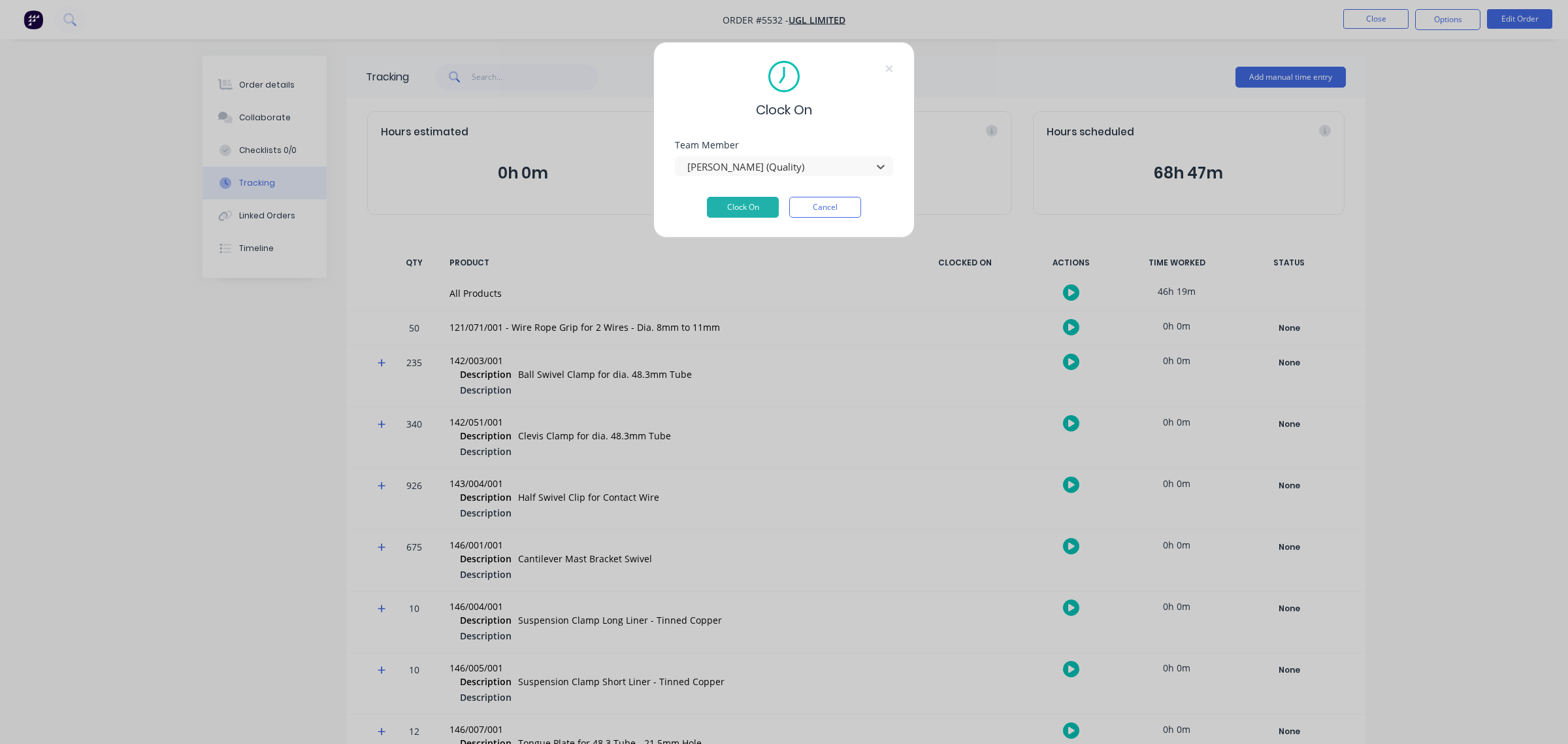
click at [742, 221] on div "Clock On Team Member option [PERSON_NAME] (Quality), selected. [PERSON_NAME] (Q…" at bounding box center [784, 139] width 261 height 196
click at [745, 210] on button "Clock On" at bounding box center [743, 207] width 72 height 21
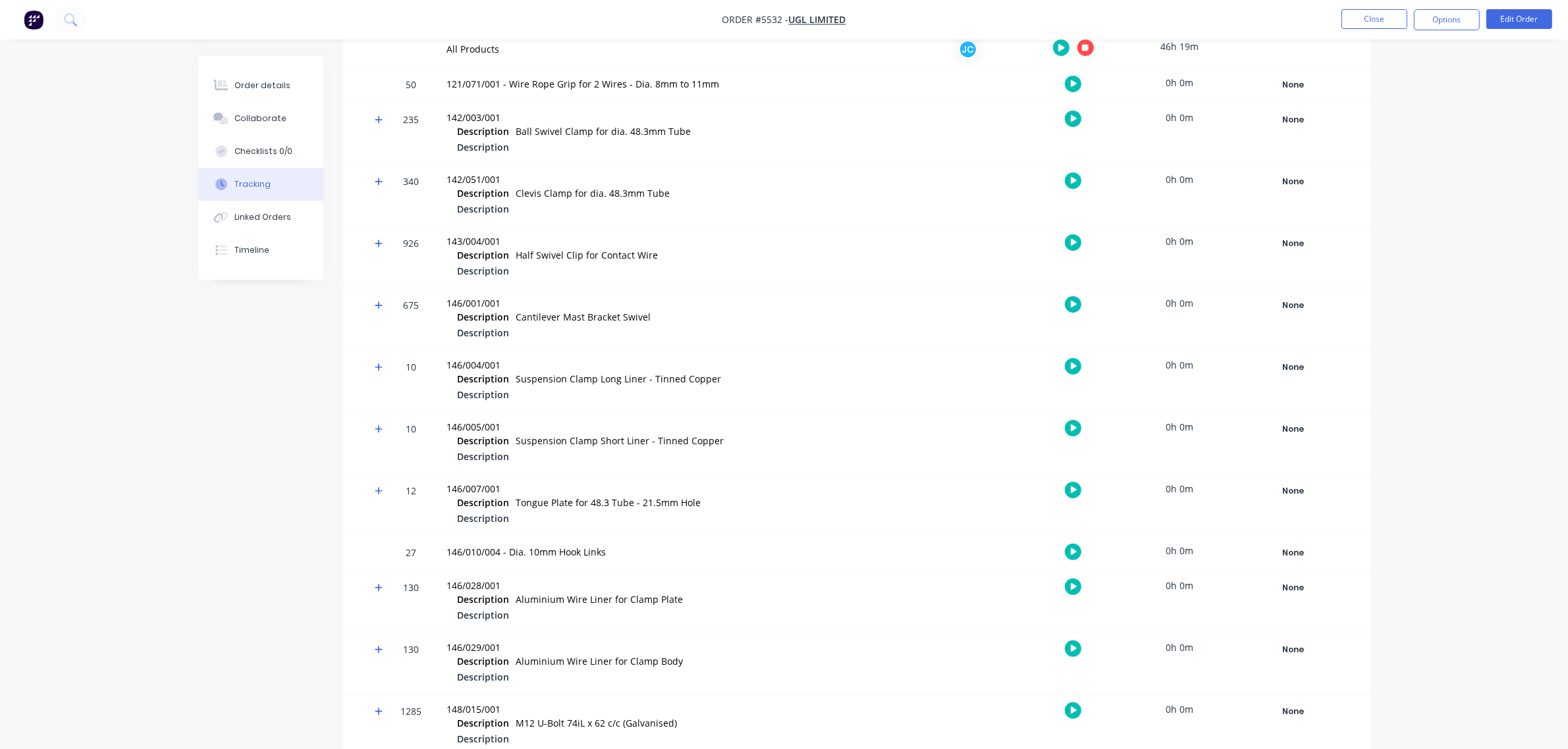
scroll to position [0, 0]
